Goal: Information Seeking & Learning: Learn about a topic

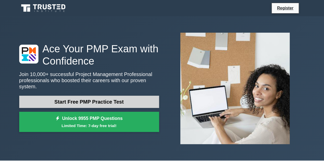
click at [74, 98] on link "Start Free PMP Practice Test" at bounding box center [89, 102] width 140 height 12
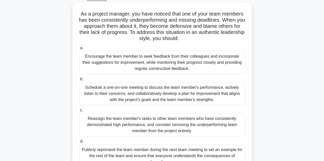
scroll to position [31, 0]
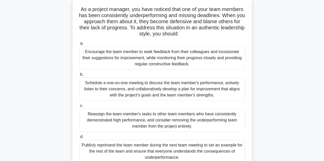
click at [195, 87] on div "Schedule a one-on-one meeting to discuss the team member's performance, activel…" at bounding box center [162, 89] width 166 height 23
click at [79, 76] on input "b. Schedule a one-on-one meeting to discuss the team member's performance, acti…" at bounding box center [79, 74] width 0 height 3
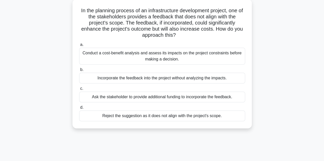
scroll to position [0, 0]
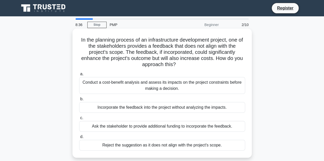
click at [101, 82] on div "Conduct a cost-benefit analysis and assess its impacts on the project constrain…" at bounding box center [162, 85] width 166 height 17
click at [79, 76] on input "a. Conduct a cost-benefit analysis and assess its impacts on the project constr…" at bounding box center [79, 74] width 0 height 3
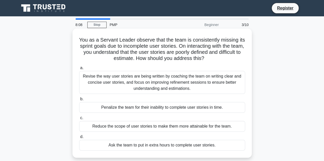
click at [157, 85] on div "Revise the way user stories are being written by coaching the team on writing c…" at bounding box center [162, 82] width 166 height 23
click at [79, 70] on input "a. Revise the way user stories are being written by coaching the team on writin…" at bounding box center [79, 68] width 0 height 3
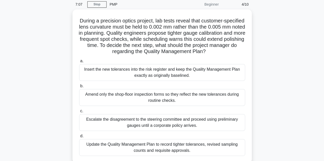
scroll to position [20, 0]
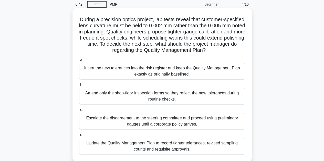
click at [155, 72] on div "Insert the new tolerances into the risk register and keep the Quality Managemen…" at bounding box center [162, 71] width 166 height 17
click at [79, 62] on input "a. Insert the new tolerances into the risk register and keep the Quality Manage…" at bounding box center [79, 59] width 0 height 3
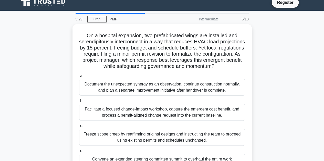
scroll to position [10, 0]
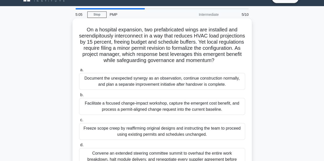
click at [183, 106] on div "Facilitate a focused change-impact workshop, capture the emergent cost benefit,…" at bounding box center [162, 106] width 166 height 17
click at [79, 97] on input "b. Facilitate a focused change-impact workshop, capture the emergent cost benef…" at bounding box center [79, 95] width 0 height 3
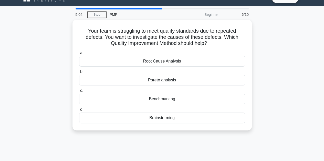
scroll to position [0, 0]
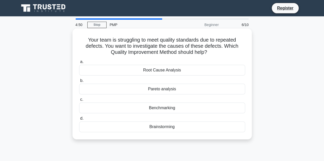
click at [153, 71] on div "Root Cause Analysis" at bounding box center [162, 70] width 166 height 11
click at [79, 64] on input "a. Root Cause Analysis" at bounding box center [79, 61] width 0 height 3
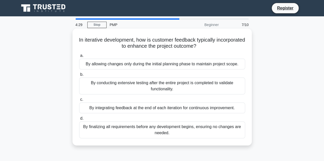
click at [141, 109] on div "By integrating feedback at the end of each iteration for continuous improvement." at bounding box center [162, 108] width 166 height 11
click at [79, 102] on input "c. By integrating feedback at the end of each iteration for continuous improvem…" at bounding box center [79, 99] width 0 height 3
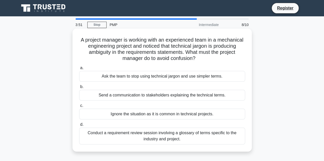
click at [143, 135] on div "Conduct a requirement review session involving a glossary of terms specific to …" at bounding box center [162, 136] width 166 height 17
click at [79, 127] on input "d. Conduct a requirement review session involving a glossary of terms specific …" at bounding box center [79, 124] width 0 height 3
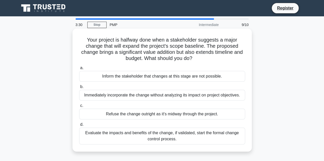
click at [156, 139] on div "Evaluate the impacts and benefits of the change, if validated, start the formal…" at bounding box center [162, 136] width 166 height 17
click at [79, 127] on input "d. Evaluate the impacts and benefits of the change, if validated, start the for…" at bounding box center [79, 124] width 0 height 3
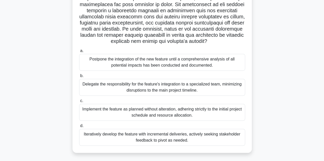
scroll to position [122, 0]
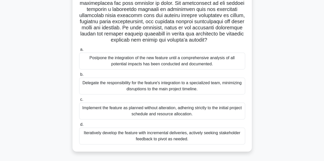
click at [183, 136] on div "Iteratively develop the feature with incremental deliveries, actively seeking s…" at bounding box center [162, 136] width 166 height 17
click at [79, 127] on input "d. Iteratively develop the feature with incremental deliveries, actively seekin…" at bounding box center [79, 124] width 0 height 3
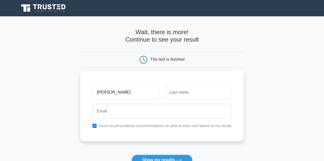
type input "[PERSON_NAME]"
click at [185, 95] on input "text" at bounding box center [198, 92] width 66 height 15
type input "Chakraborty"
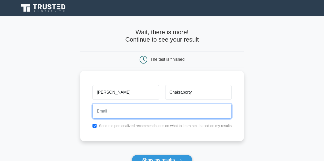
click at [133, 115] on input "email" at bounding box center [161, 111] width 139 height 15
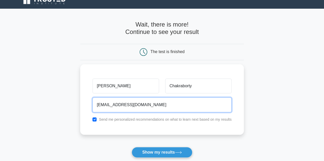
scroll to position [20, 0]
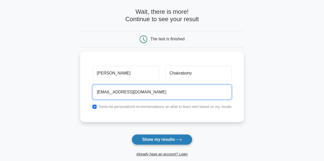
type input "bithal_p@yahoo.com"
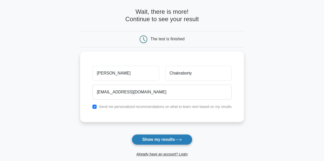
click at [161, 140] on button "Show my results" at bounding box center [162, 140] width 60 height 11
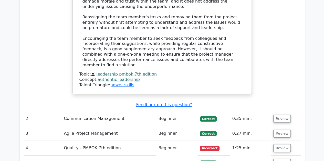
scroll to position [727, 0]
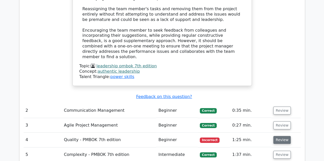
click at [280, 136] on button "Review" at bounding box center [281, 140] width 17 height 8
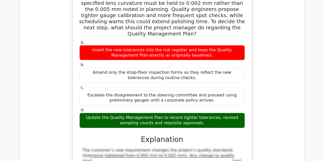
scroll to position [901, 0]
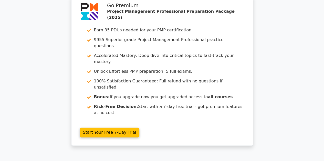
scroll to position [1300, 0]
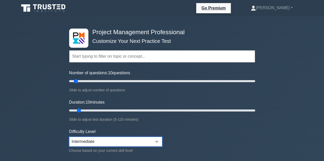
click at [157, 140] on select "Beginner Intermediate Expert" at bounding box center [115, 142] width 93 height 10
select select "expert"
click at [69, 137] on select "Beginner Intermediate Expert" at bounding box center [115, 142] width 93 height 10
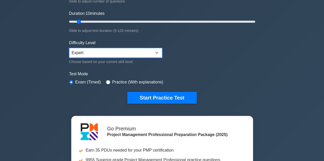
scroll to position [92, 0]
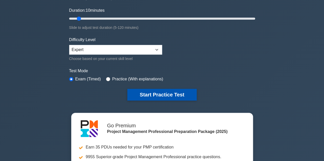
click at [151, 95] on button "Start Practice Test" at bounding box center [161, 95] width 69 height 12
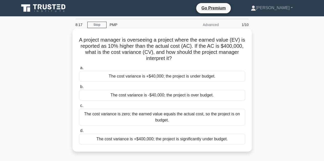
click at [128, 78] on div "The cost variance is +$40,000; the project is under budget." at bounding box center [162, 76] width 166 height 11
click at [79, 70] on input "a. The cost variance is +$40,000; the project is under budget." at bounding box center [79, 68] width 0 height 3
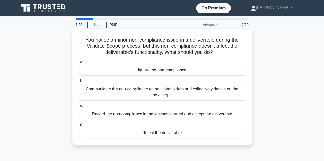
click at [161, 93] on div "Communicate the non-compliance to the stakeholders and collectively decide on t…" at bounding box center [162, 92] width 166 height 17
click at [79, 83] on input "b. Communicate the non-compliance to the stakeholders and collectively decide o…" at bounding box center [79, 80] width 0 height 3
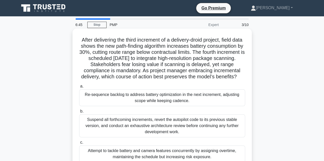
click at [223, 106] on div "Re-sequence backlog to address battery optimization in the next increment, adju…" at bounding box center [162, 98] width 166 height 17
click at [79, 88] on input "a. Re-sequence backlog to address battery optimization in the next increment, a…" at bounding box center [79, 86] width 0 height 3
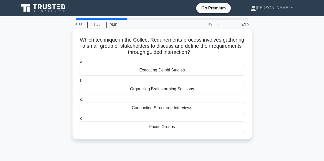
click at [157, 129] on div "Focus Groups" at bounding box center [162, 127] width 166 height 11
click at [79, 121] on input "d. Focus Groups" at bounding box center [79, 118] width 0 height 3
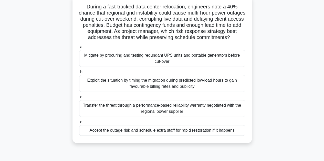
scroll to position [41, 0]
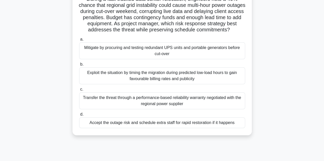
click at [123, 57] on div "Mitigate by procuring and testing redundant UPS units and portable generators b…" at bounding box center [162, 50] width 166 height 17
click at [79, 41] on input "a. Mitigate by procuring and testing redundant UPS units and portable generator…" at bounding box center [79, 39] width 0 height 3
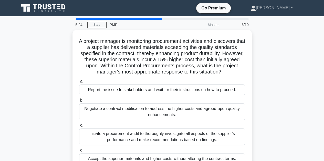
scroll to position [0, 0]
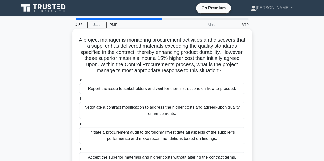
click at [116, 110] on div "Negotiate a contract modification to address the higher costs and agreed-upon q…" at bounding box center [162, 110] width 166 height 17
click at [79, 101] on input "b. Negotiate a contract modification to address the higher costs and agreed-upo…" at bounding box center [79, 99] width 0 height 3
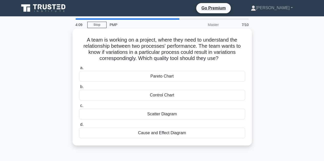
click at [150, 115] on div "Scatter Diagram" at bounding box center [162, 114] width 166 height 11
click at [79, 108] on input "c. Scatter Diagram" at bounding box center [79, 105] width 0 height 3
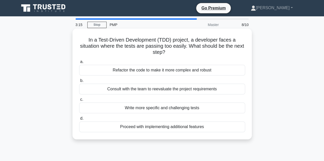
click at [154, 91] on div "Consult with the team to reevaluate the project requirements" at bounding box center [162, 89] width 166 height 11
click at [79, 83] on input "b. Consult with the team to reevaluate the project requirements" at bounding box center [79, 80] width 0 height 3
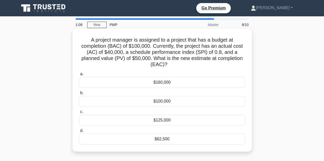
click at [161, 142] on div "$62,500" at bounding box center [162, 139] width 166 height 11
click at [79, 133] on input "d. $62,500" at bounding box center [79, 130] width 0 height 3
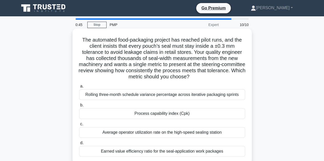
click at [147, 114] on div "Process capability index (Cpk)" at bounding box center [162, 113] width 166 height 11
click at [79, 107] on input "b. Process capability index (Cpk)" at bounding box center [79, 105] width 0 height 3
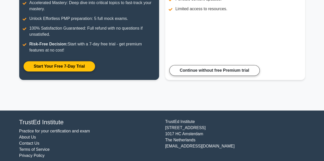
scroll to position [116, 0]
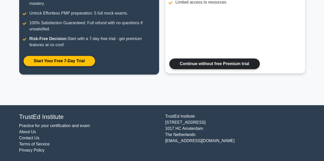
click at [218, 65] on link "Continue without free Premium trial" at bounding box center [214, 64] width 90 height 11
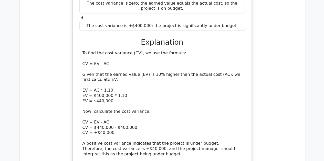
scroll to position [706, 0]
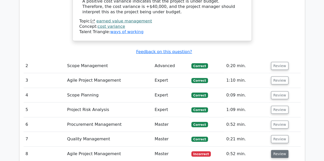
click at [279, 150] on button "Review" at bounding box center [279, 154] width 17 height 8
click at [196, 152] on span "Incorrect" at bounding box center [201, 154] width 20 height 5
click at [277, 150] on button "Review" at bounding box center [279, 154] width 17 height 8
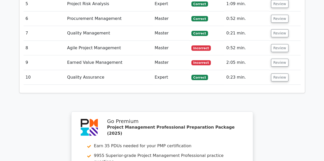
scroll to position [819, 0]
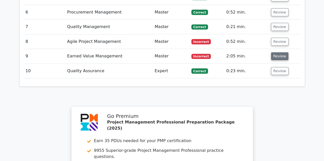
click at [275, 52] on button "Review" at bounding box center [279, 56] width 17 height 8
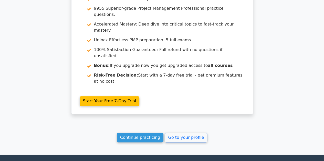
scroll to position [1190, 0]
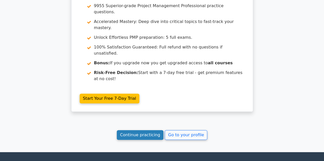
click at [151, 130] on link "Continue practicing" at bounding box center [140, 135] width 47 height 10
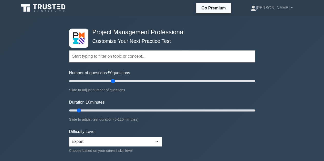
drag, startPoint x: 76, startPoint y: 81, endPoint x: 113, endPoint y: 81, distance: 36.6
type input "50"
click at [113, 81] on input "Number of questions: 50 questions" at bounding box center [162, 81] width 186 height 6
drag, startPoint x: 79, startPoint y: 110, endPoint x: 142, endPoint y: 115, distance: 63.1
type input "50"
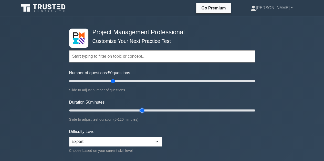
click at [142, 114] on input "Duration: 50 minutes" at bounding box center [162, 111] width 186 height 6
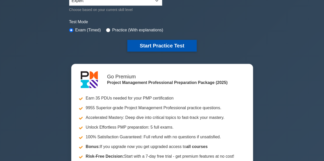
click at [161, 42] on button "Start Practice Test" at bounding box center [161, 46] width 69 height 12
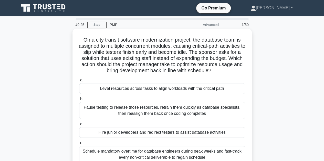
click at [167, 89] on div "Level resources across tasks to align workloads with the critical path" at bounding box center [162, 88] width 166 height 11
click at [79, 82] on input "a. Level resources across tasks to align workloads with the critical path" at bounding box center [79, 80] width 0 height 3
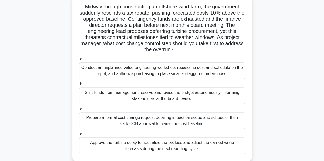
scroll to position [34, 0]
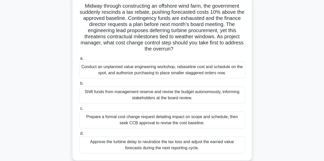
click at [122, 94] on div "Shift funds from management reserve and revise the budget autonomously, informi…" at bounding box center [162, 95] width 166 height 17
click at [79, 85] on input "b. Shift funds from management reserve and revise the budget autonomously, info…" at bounding box center [79, 83] width 0 height 3
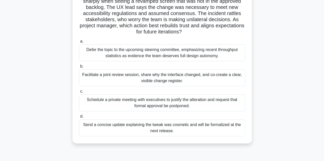
scroll to position [51, 0]
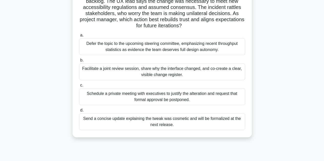
click at [124, 72] on div "Facilitate a joint review session, share why the interface changed, and co-crea…" at bounding box center [162, 71] width 166 height 17
click at [79, 62] on input "b. Facilitate a joint review session, share why the interface changed, and co-c…" at bounding box center [79, 60] width 0 height 3
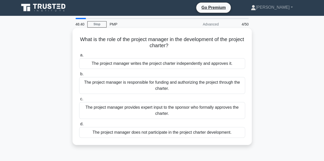
scroll to position [0, 0]
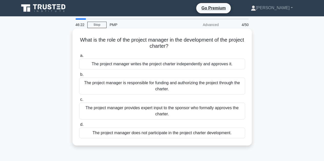
click at [128, 109] on div "The project manager provides expert input to the sponsor who formally approves …" at bounding box center [162, 111] width 166 height 17
click at [79, 102] on input "c. The project manager provides expert input to the sponsor who formally approv…" at bounding box center [79, 99] width 0 height 3
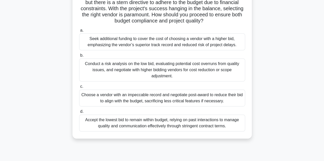
scroll to position [92, 0]
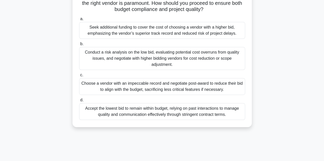
click at [157, 114] on div "Accept the lowest bid to remain within budget, relying on past interactions to …" at bounding box center [162, 111] width 166 height 17
click at [79, 102] on input "d. Accept the lowest bid to remain within budget, relying on past interactions …" at bounding box center [79, 100] width 0 height 3
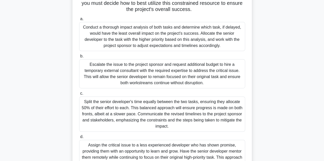
scroll to position [95, 0]
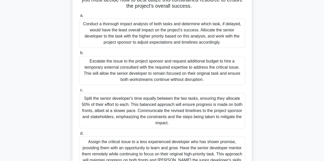
click at [122, 101] on div "Split the senior developer's time equally between the two tasks, ensuring they …" at bounding box center [162, 110] width 166 height 35
click at [79, 92] on input "c. Split the senior developer's time equally between the two tasks, ensuring th…" at bounding box center [79, 90] width 0 height 3
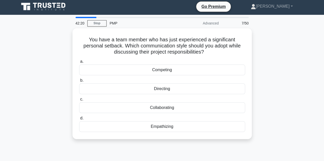
scroll to position [0, 0]
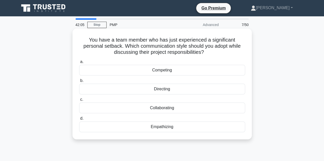
click at [159, 125] on div "Empathizing" at bounding box center [162, 127] width 166 height 11
click at [79, 121] on input "d. Empathizing" at bounding box center [79, 118] width 0 height 3
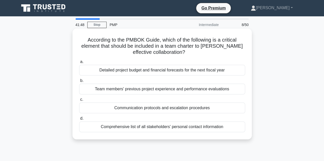
click at [134, 128] on div "Comprehensive list of all stakeholders' personal contact information" at bounding box center [162, 127] width 166 height 11
click at [79, 121] on input "d. Comprehensive list of all stakeholders' personal contact information" at bounding box center [79, 118] width 0 height 3
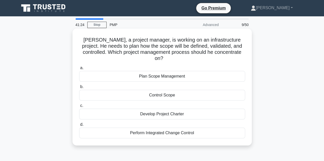
click at [163, 72] on div "Plan Scope Management" at bounding box center [162, 76] width 166 height 11
click at [79, 70] on input "a. Plan Scope Management" at bounding box center [79, 68] width 0 height 3
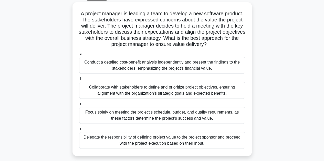
scroll to position [31, 0]
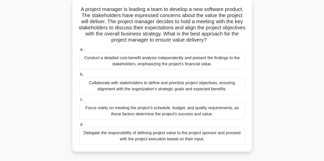
click at [168, 85] on div "Collaborate with stakeholders to define and prioritize project objectives, ensu…" at bounding box center [162, 86] width 166 height 17
click at [79, 76] on input "b. Collaborate with stakeholders to define and prioritize project objectives, e…" at bounding box center [79, 74] width 0 height 3
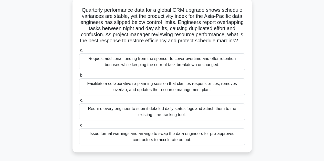
scroll to position [32, 0]
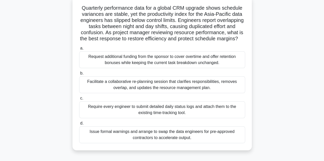
click at [155, 89] on div "Facilitate a collaborative re-planning session that clarifies responsibilities,…" at bounding box center [162, 84] width 166 height 17
click at [79, 75] on input "b. Facilitate a collaborative re-planning session that clarifies responsibiliti…" at bounding box center [79, 73] width 0 height 3
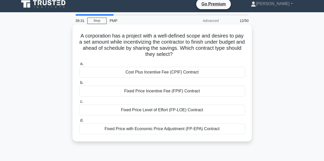
scroll to position [0, 0]
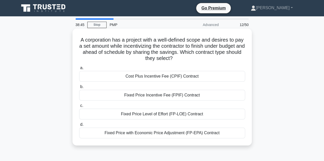
click at [148, 97] on div "Fixed Price Incentive Fee (FPIF) Contract" at bounding box center [162, 95] width 166 height 11
click at [79, 89] on input "b. Fixed Price Incentive Fee (FPIF) Contract" at bounding box center [79, 86] width 0 height 3
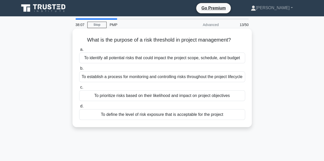
click at [123, 120] on div "To define the level of risk exposure that is acceptable for the project" at bounding box center [162, 115] width 166 height 11
click at [79, 108] on input "d. To define the level of risk exposure that is acceptable for the project" at bounding box center [79, 106] width 0 height 3
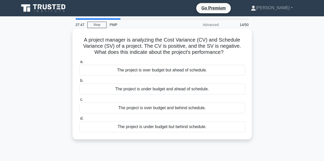
click at [146, 129] on div "The project is under budget but behind schedule." at bounding box center [162, 127] width 166 height 11
click at [79, 121] on input "d. The project is under budget but behind schedule." at bounding box center [79, 118] width 0 height 3
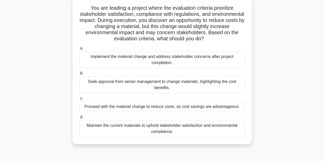
scroll to position [41, 0]
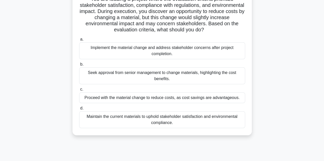
click at [103, 119] on div "Maintain the current materials to uphold stakeholder satisfaction and environme…" at bounding box center [162, 120] width 166 height 17
click at [79, 110] on input "d. Maintain the current materials to uphold stakeholder satisfaction and enviro…" at bounding box center [79, 108] width 0 height 3
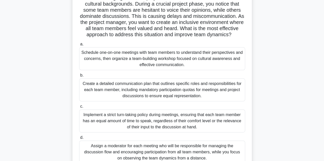
scroll to position [44, 0]
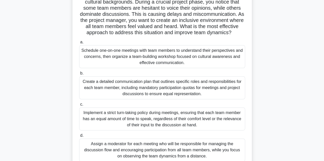
click at [157, 64] on div "Schedule one-on-one meetings with team members to understand their perspectives…" at bounding box center [162, 56] width 166 height 23
click at [79, 44] on input "a. Schedule one-on-one meetings with team members to understand their perspecti…" at bounding box center [79, 42] width 0 height 3
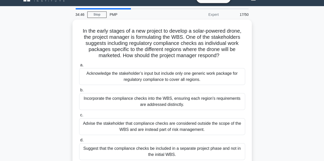
scroll to position [20, 0]
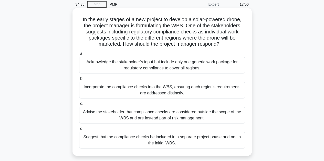
click at [178, 91] on div "Incorporate the compliance checks into the WBS, ensuring each region's requirem…" at bounding box center [162, 90] width 166 height 17
click at [79, 81] on input "b. Incorporate the compliance checks into the WBS, ensuring each region's requi…" at bounding box center [79, 78] width 0 height 3
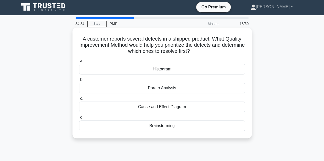
scroll to position [0, 0]
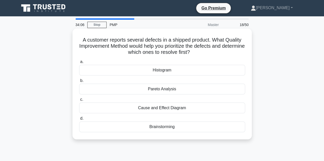
click at [170, 89] on div "Pareto Analysis" at bounding box center [162, 89] width 166 height 11
click at [79, 83] on input "b. Pareto Analysis" at bounding box center [79, 80] width 0 height 3
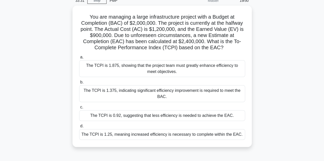
scroll to position [24, 0]
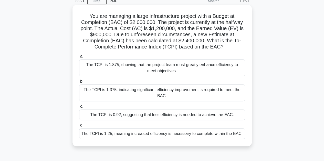
click at [105, 121] on div "a. The TCPI is 1.875, showing that the project team must greatly enhance effici…" at bounding box center [162, 96] width 172 height 88
click at [140, 116] on div "The TCPI is 0.92, suggesting that less efficiency is needed to achieve the EAC." at bounding box center [162, 115] width 166 height 11
click at [79, 108] on input "c. The TCPI is 0.92, suggesting that less efficiency is needed to achieve the E…" at bounding box center [79, 106] width 0 height 3
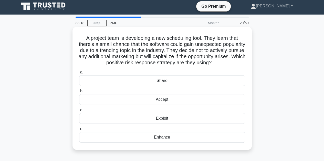
scroll to position [0, 0]
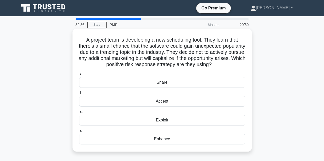
click at [166, 126] on div "Exploit" at bounding box center [162, 120] width 166 height 11
click at [79, 114] on input "c. Exploit" at bounding box center [79, 112] width 0 height 3
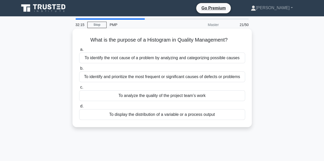
click at [126, 118] on div "To display the distribution of a variable or a process output" at bounding box center [162, 115] width 166 height 11
click at [79, 108] on input "d. To display the distribution of a variable or a process output" at bounding box center [79, 106] width 0 height 3
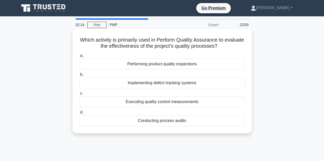
click at [122, 104] on div "Executing quality control measurements" at bounding box center [162, 102] width 166 height 11
click at [79, 95] on input "c. Executing quality control measurements" at bounding box center [79, 93] width 0 height 3
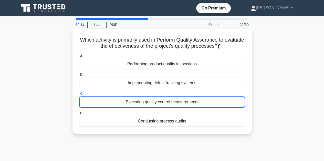
click at [122, 102] on div "Executing quality control measurements" at bounding box center [162, 102] width 166 height 11
click at [79, 95] on input "c. Executing quality control measurements" at bounding box center [79, 93] width 0 height 3
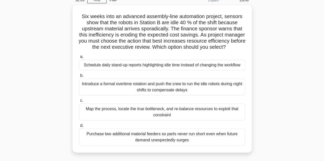
scroll to position [20, 0]
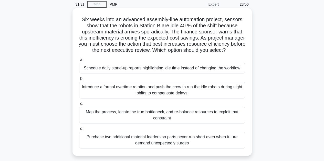
click at [124, 121] on div "Map the process, locate the true bottleneck, and re-balance resources to exploi…" at bounding box center [162, 115] width 166 height 17
click at [79, 106] on input "c. Map the process, locate the true bottleneck, and re-balance resources to exp…" at bounding box center [79, 103] width 0 height 3
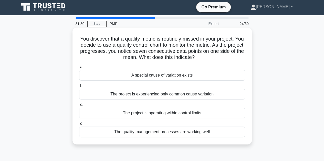
scroll to position [0, 0]
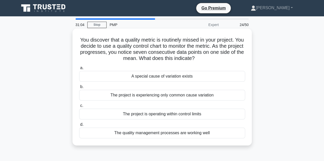
click at [146, 77] on div "A special cause of variation exists" at bounding box center [162, 76] width 166 height 11
click at [79, 70] on input "a. A special cause of variation exists" at bounding box center [79, 68] width 0 height 3
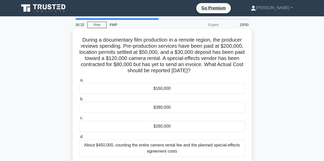
click at [135, 143] on div "About $450,000, counting the entire camera rental fee and the planned special-e…" at bounding box center [162, 148] width 166 height 17
click at [79, 139] on input "d. About $450,000, counting the entire camera rental fee and the planned specia…" at bounding box center [79, 137] width 0 height 3
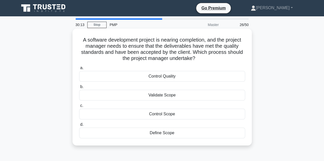
click at [120, 92] on div "Validate Scope" at bounding box center [162, 95] width 166 height 11
click at [79, 89] on input "b. Validate Scope" at bounding box center [79, 86] width 0 height 3
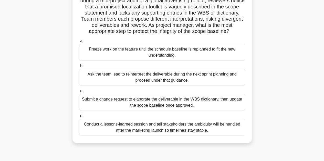
scroll to position [41, 0]
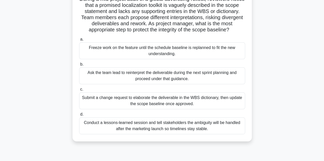
click at [155, 135] on div "Conduct a lessons-learned session and tell stakeholders the ambiguity will be h…" at bounding box center [162, 126] width 166 height 17
click at [79, 116] on input "d. Conduct a lessons-learned session and tell stakeholders the ambiguity will b…" at bounding box center [79, 114] width 0 height 3
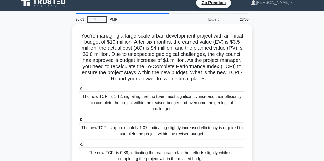
scroll to position [10, 0]
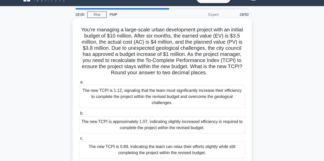
click at [172, 95] on div "The new TCPI is 1.12, signaling that the team must significantly increase their…" at bounding box center [162, 96] width 166 height 23
click at [79, 84] on input "a. The new TCPI is 1.12, signaling that the team must significantly increase th…" at bounding box center [79, 82] width 0 height 3
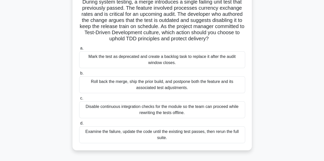
scroll to position [41, 0]
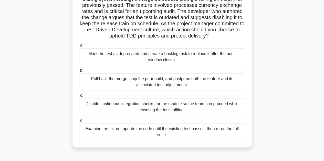
click at [138, 130] on div "Examine the failure, update the code until the existing test passes, then rerun…" at bounding box center [162, 132] width 166 height 17
click at [79, 123] on input "d. Examine the failure, update the code until the existing test passes, then re…" at bounding box center [79, 120] width 0 height 3
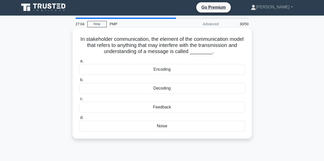
scroll to position [0, 0]
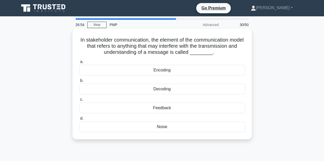
click at [163, 126] on div "Noise" at bounding box center [162, 127] width 166 height 11
click at [79, 121] on input "d. Noise" at bounding box center [79, 118] width 0 height 3
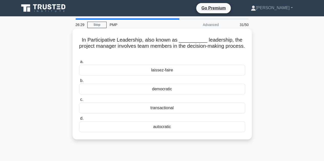
click at [159, 91] on div "democratic" at bounding box center [162, 89] width 166 height 11
click at [79, 83] on input "b. democratic" at bounding box center [79, 80] width 0 height 3
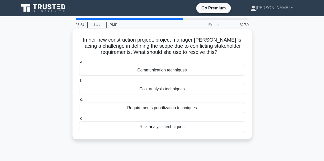
click at [154, 107] on div "Requirements prioritization techniques" at bounding box center [162, 108] width 166 height 11
click at [79, 102] on input "c. Requirements prioritization techniques" at bounding box center [79, 99] width 0 height 3
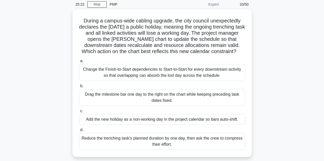
scroll to position [31, 0]
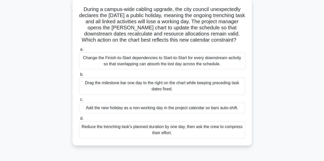
click at [145, 63] on div "Change the Finish-to-Start dependencies to Start-to-Start for every downstream …" at bounding box center [162, 61] width 166 height 17
click at [79, 51] on input "a. Change the Finish-to-Start dependencies to Start-to-Start for every downstre…" at bounding box center [79, 49] width 0 height 3
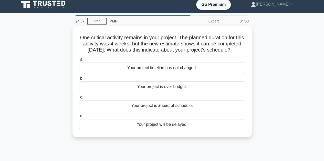
scroll to position [0, 0]
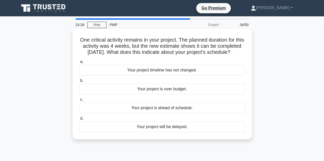
click at [153, 114] on div "Your project is ahead of schedule." at bounding box center [162, 108] width 166 height 11
click at [79, 102] on input "c. Your project is ahead of schedule." at bounding box center [79, 99] width 0 height 3
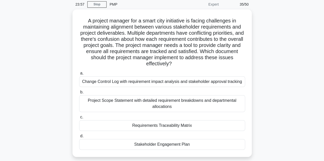
scroll to position [31, 0]
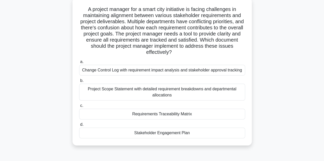
click at [151, 115] on div "Requirements Traceability Matrix" at bounding box center [162, 114] width 166 height 11
click at [79, 108] on input "c. Requirements Traceability Matrix" at bounding box center [79, 105] width 0 height 3
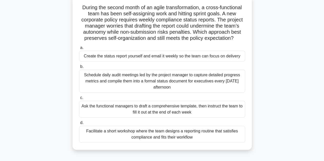
scroll to position [41, 0]
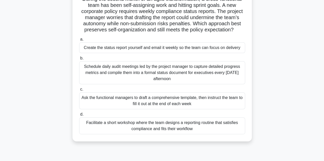
click at [169, 126] on div "Facilitate a short workshop where the team designs a reporting routine that sat…" at bounding box center [162, 126] width 166 height 17
click at [79, 116] on input "d. Facilitate a short workshop where the team designs a reporting routine that …" at bounding box center [79, 114] width 0 height 3
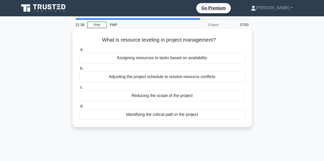
scroll to position [0, 0]
click at [159, 60] on div "Assigning resources to tasks based on availability" at bounding box center [162, 58] width 166 height 11
click at [79, 51] on input "a. Assigning resources to tasks based on availability" at bounding box center [79, 49] width 0 height 3
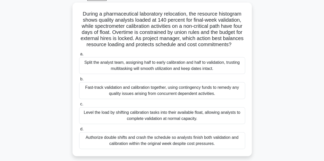
scroll to position [31, 0]
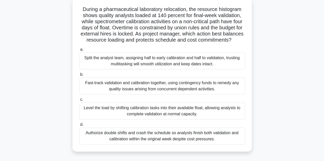
click at [139, 117] on div "Level the load by shifting calibration tasks into their available float, allowi…" at bounding box center [162, 111] width 166 height 17
click at [79, 102] on input "c. Level the load by shifting calibration tasks into their available float, all…" at bounding box center [79, 99] width 0 height 3
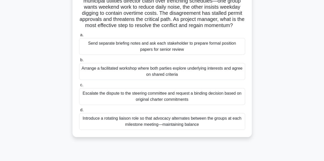
scroll to position [51, 0]
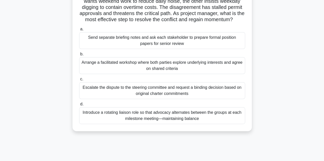
click at [179, 73] on div "Arrange a facilitated workshop where both parties explore underlying interests …" at bounding box center [162, 65] width 166 height 17
click at [79, 56] on input "b. Arrange a facilitated workshop where both parties explore underlying interes…" at bounding box center [79, 54] width 0 height 3
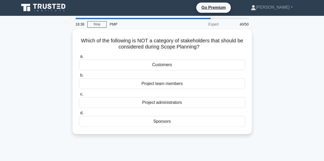
scroll to position [0, 0]
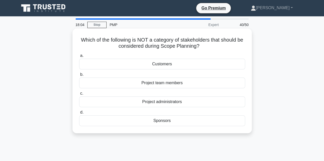
click at [162, 101] on div "Project administrators" at bounding box center [162, 102] width 166 height 11
click at [79, 95] on input "c. Project administrators" at bounding box center [79, 93] width 0 height 3
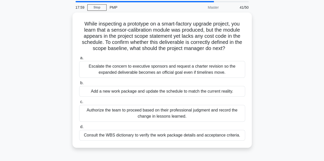
scroll to position [20, 0]
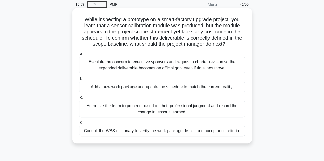
click at [126, 134] on div "Consult the WBS dictionary to verify the work package details and acceptance cr…" at bounding box center [162, 131] width 166 height 11
click at [79, 125] on input "d. Consult the WBS dictionary to verify the work package details and acceptance…" at bounding box center [79, 122] width 0 height 3
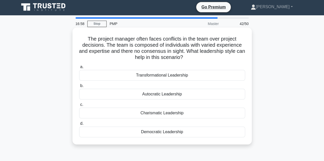
scroll to position [0, 0]
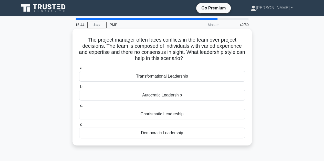
click at [151, 78] on div "Transformational Leadership" at bounding box center [162, 76] width 166 height 11
click at [79, 70] on input "a. Transformational Leadership" at bounding box center [79, 68] width 0 height 3
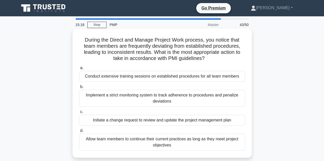
click at [125, 77] on div "Conduct extensive training sessions on established procedures for all team memb…" at bounding box center [162, 76] width 166 height 11
click at [79, 70] on input "a. Conduct extensive training sessions on established procedures for all team m…" at bounding box center [79, 68] width 0 height 3
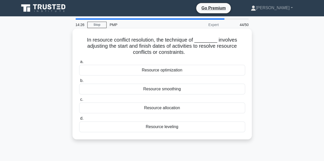
click at [157, 92] on div "Resource smoothing" at bounding box center [162, 89] width 166 height 11
click at [79, 83] on input "b. Resource smoothing" at bounding box center [79, 80] width 0 height 3
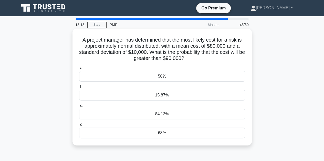
click at [161, 78] on div "50%" at bounding box center [162, 76] width 166 height 11
click at [79, 70] on input "a. 50%" at bounding box center [79, 68] width 0 height 3
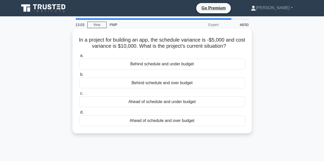
click at [148, 63] on div "Behind schedule and under budget" at bounding box center [162, 64] width 166 height 11
click at [79, 58] on input "a. Behind schedule and under budget" at bounding box center [79, 55] width 0 height 3
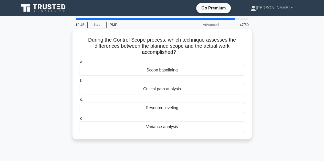
click at [157, 127] on div "Variance analysis" at bounding box center [162, 127] width 166 height 11
click at [79, 121] on input "d. Variance analysis" at bounding box center [79, 118] width 0 height 3
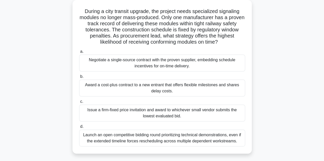
scroll to position [31, 0]
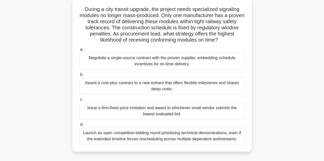
click at [139, 60] on div "Negotiate a single-source contract with the proven supplier, embedding schedule…" at bounding box center [162, 61] width 166 height 17
click at [79, 51] on input "a. Negotiate a single-source contract with the proven supplier, embedding sched…" at bounding box center [79, 49] width 0 height 3
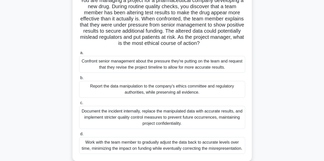
scroll to position [51, 0]
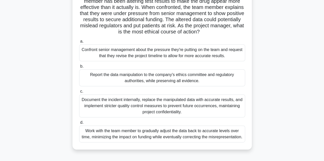
click at [155, 77] on div "Report the data manipulation to the company's ethics committee and regulatory a…" at bounding box center [162, 78] width 166 height 17
click at [79, 68] on input "b. Report the data manipulation to the company's ethics committee and regulator…" at bounding box center [79, 66] width 0 height 3
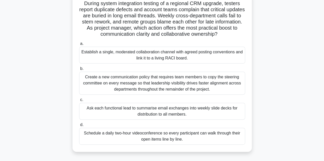
scroll to position [41, 0]
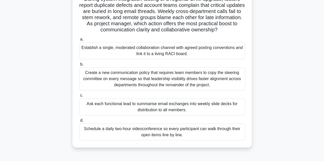
click at [146, 50] on div "Establish a single, moderated collaboration channel with agreed posting convent…" at bounding box center [162, 50] width 166 height 17
click at [79, 41] on input "a. Establish a single, moderated collaboration channel with agreed posting conv…" at bounding box center [79, 39] width 0 height 3
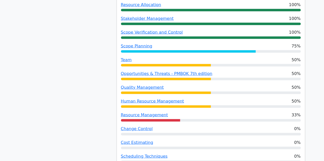
scroll to position [624, 0]
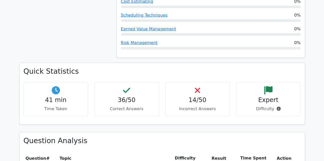
click at [198, 97] on h4 "14/50" at bounding box center [197, 100] width 56 height 7
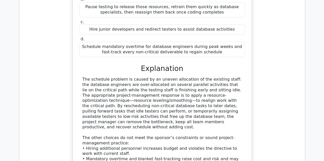
scroll to position [1021, 0]
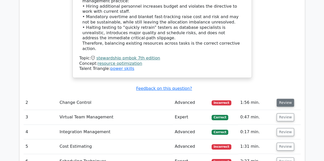
click at [282, 99] on button "Review" at bounding box center [284, 103] width 17 height 8
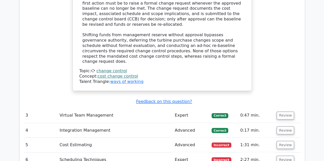
scroll to position [1339, 0]
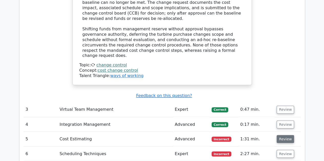
click at [284, 135] on button "Review" at bounding box center [284, 139] width 17 height 8
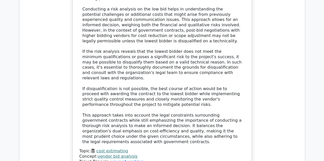
scroll to position [1738, 0]
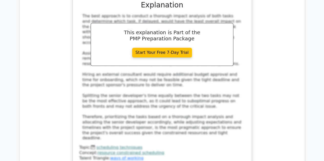
scroll to position [2189, 0]
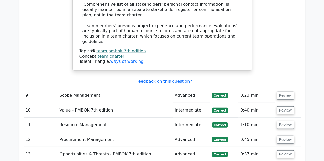
scroll to position [2619, 0]
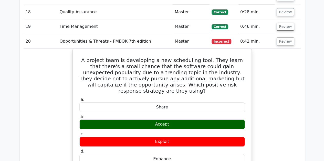
scroll to position [2692, 0]
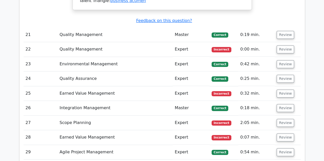
scroll to position [3129, 0]
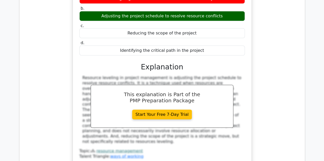
scroll to position [3426, 0]
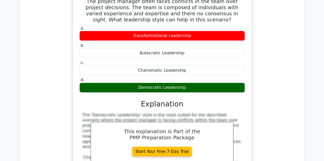
scroll to position [3696, 0]
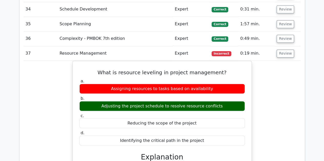
scroll to position [3477, 0]
